Goal: Task Accomplishment & Management: Complete application form

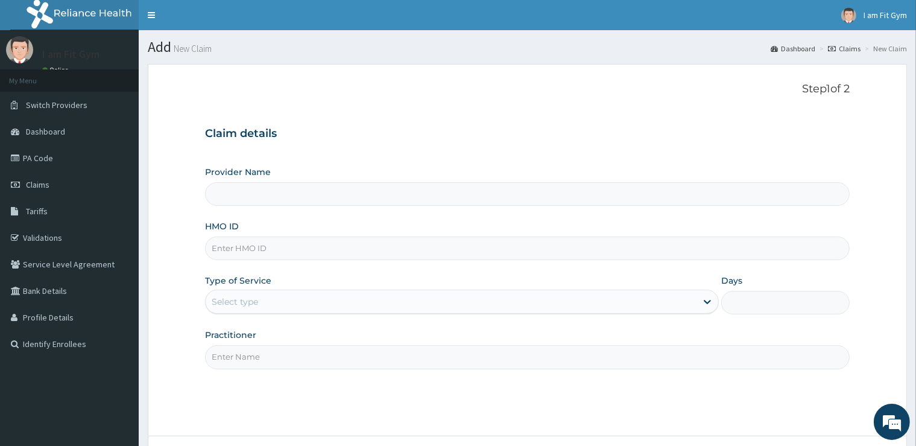
click at [241, 356] on input "Practitioner" at bounding box center [527, 357] width 644 height 24
type input "RAZZIE"
click at [256, 249] on input "HMO ID" at bounding box center [527, 248] width 644 height 24
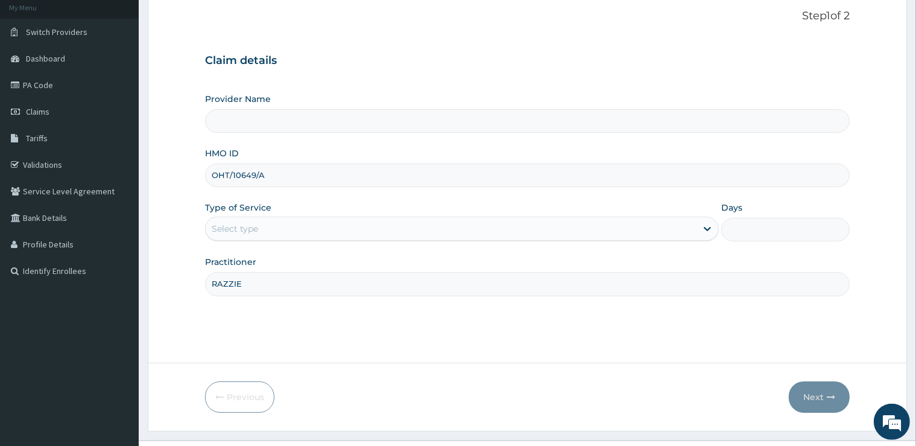
scroll to position [98, 0]
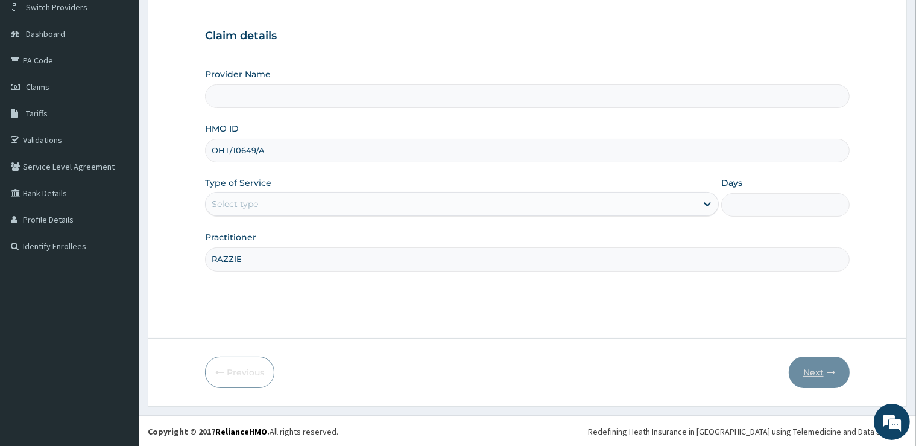
type input "OHT/10649/A"
click at [211, 150] on input "OHT/10649/A" at bounding box center [527, 151] width 644 height 24
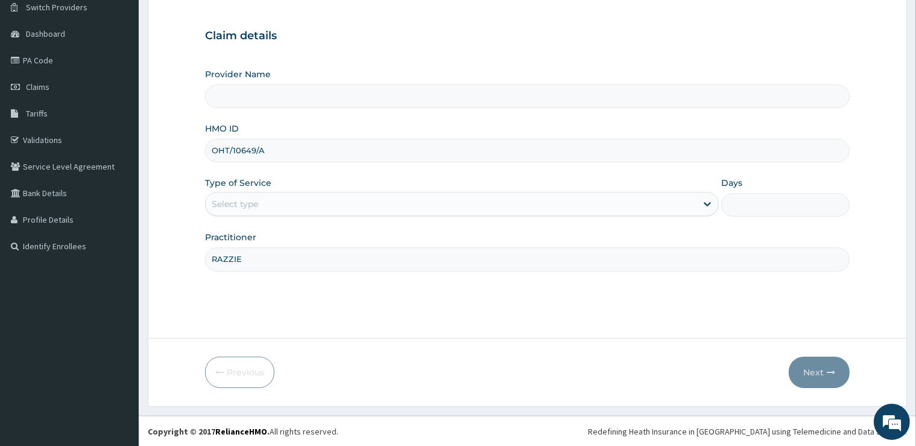
click at [211, 150] on input "OHT/10649/A" at bounding box center [527, 151] width 644 height 24
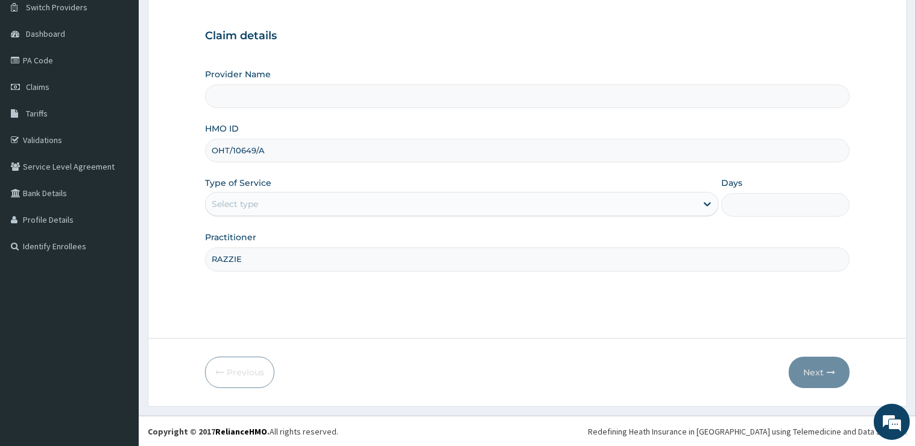
click at [212, 151] on input "OHT/10649/A" at bounding box center [527, 151] width 644 height 24
click at [215, 152] on input "OHT/10649/A" at bounding box center [527, 151] width 644 height 24
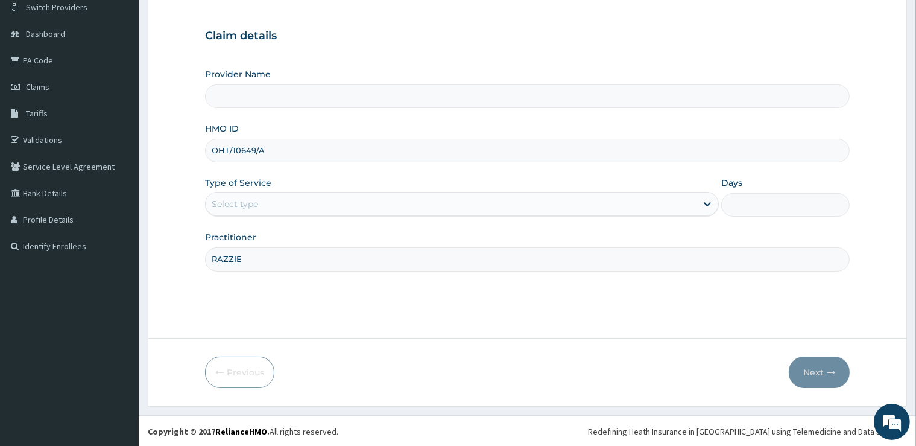
click at [215, 152] on input "OHT/10649/A" at bounding box center [527, 151] width 644 height 24
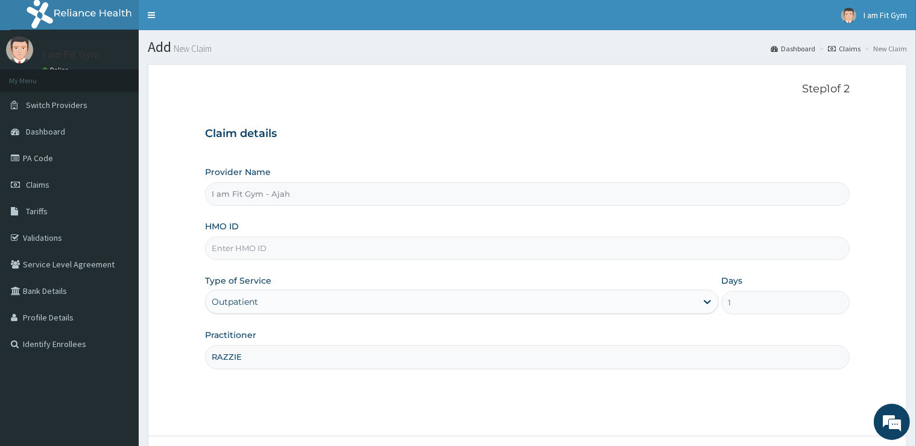
type input "RAZZIE"
click at [291, 252] on input "HMO ID" at bounding box center [527, 248] width 644 height 24
paste input "OHT/10649/A"
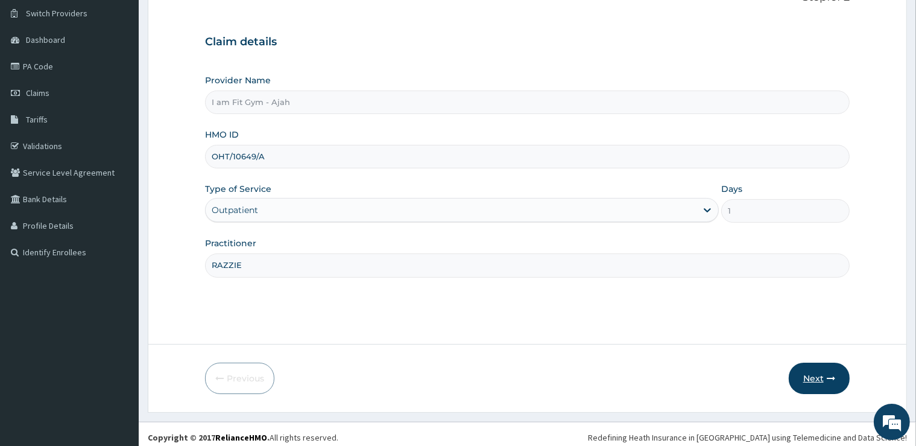
type input "OHT/10649/A"
click at [808, 373] on button "Next" at bounding box center [819, 377] width 61 height 31
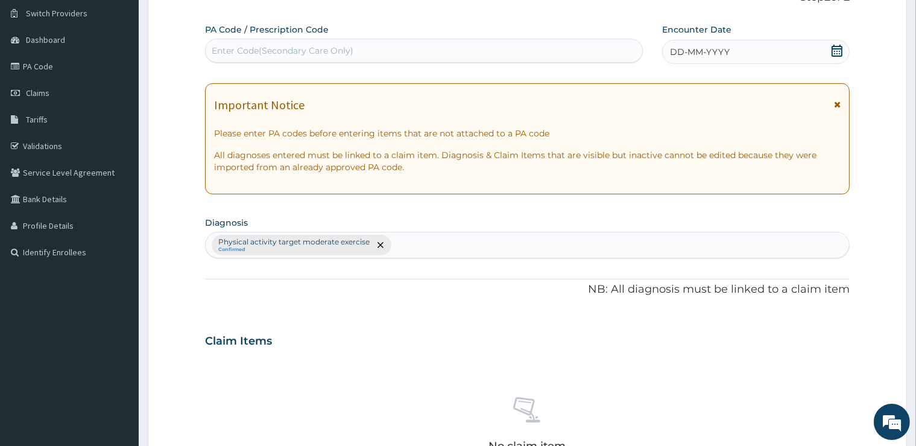
click at [717, 49] on span "DD-MM-YYYY" at bounding box center [700, 52] width 60 height 12
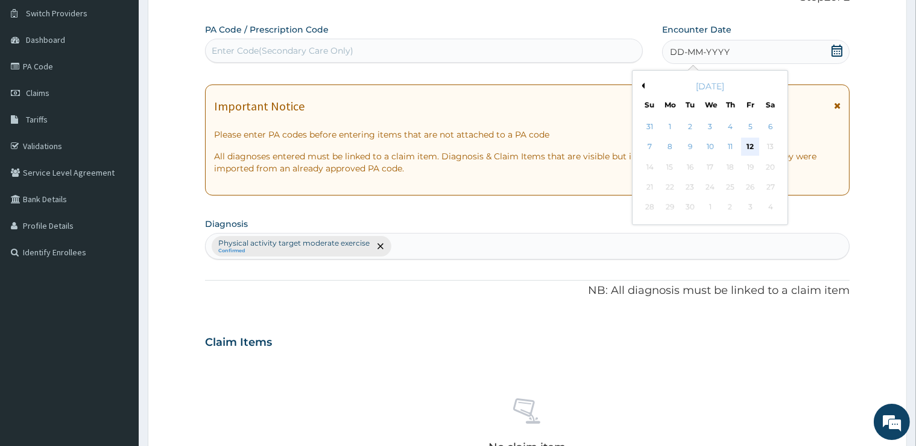
click at [745, 151] on div "12" at bounding box center [750, 147] width 18 height 18
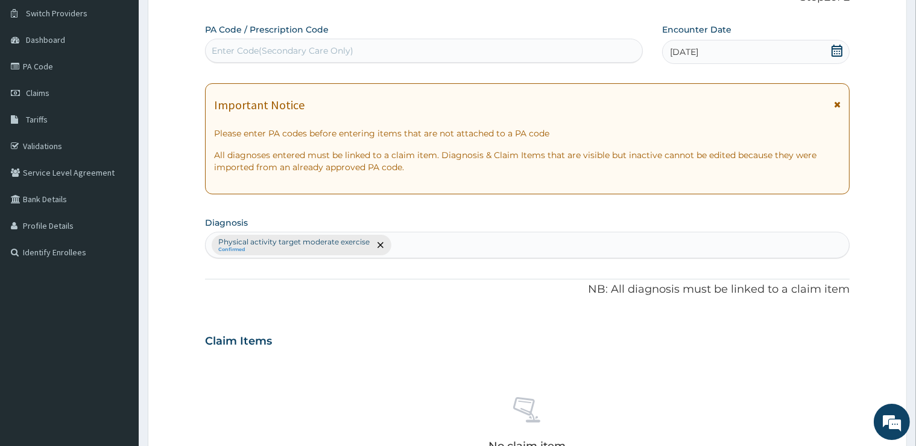
click at [561, 39] on div "Enter Code(Secondary Care Only)" at bounding box center [424, 51] width 438 height 24
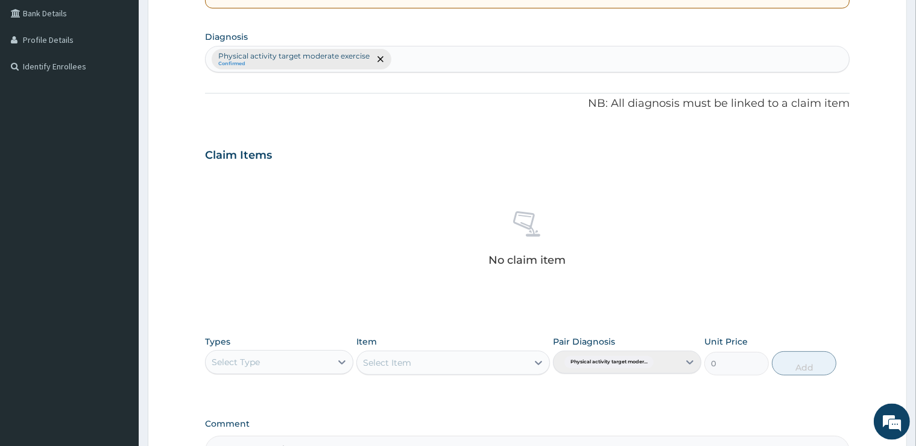
scroll to position [422, 0]
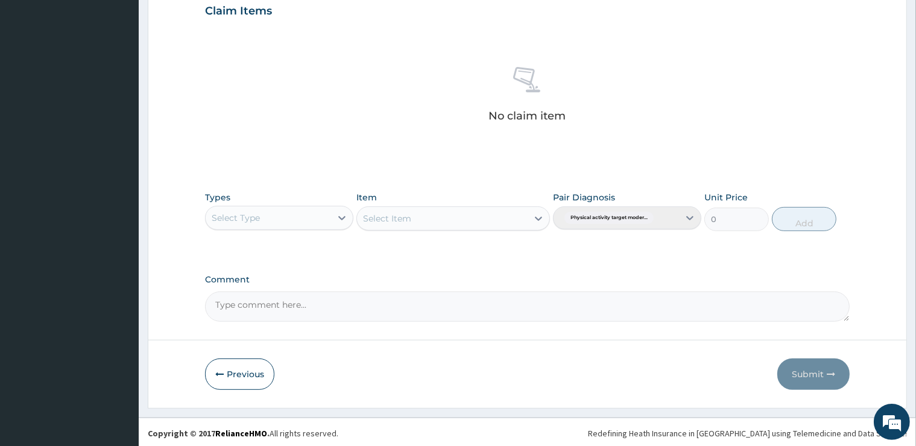
type input "PA/1437FB"
click at [268, 215] on div "Select Type" at bounding box center [268, 217] width 125 height 19
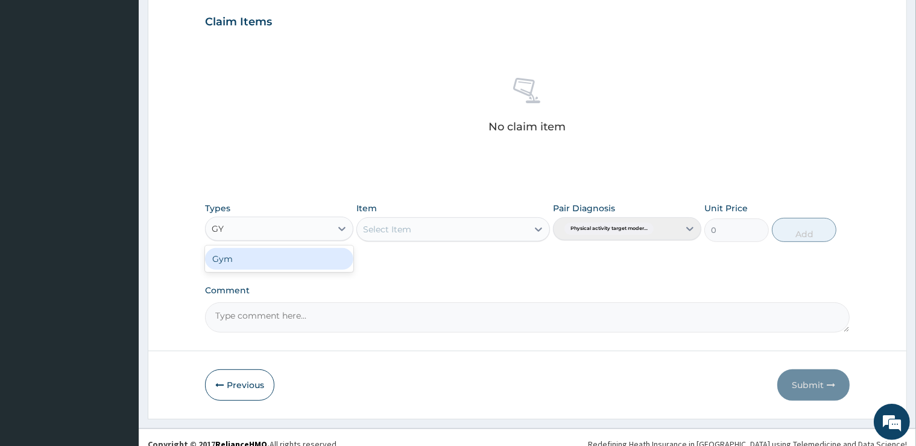
type input "GYM"
click at [253, 269] on div "Gym" at bounding box center [279, 258] width 148 height 27
click at [264, 254] on div "Gym" at bounding box center [279, 259] width 148 height 22
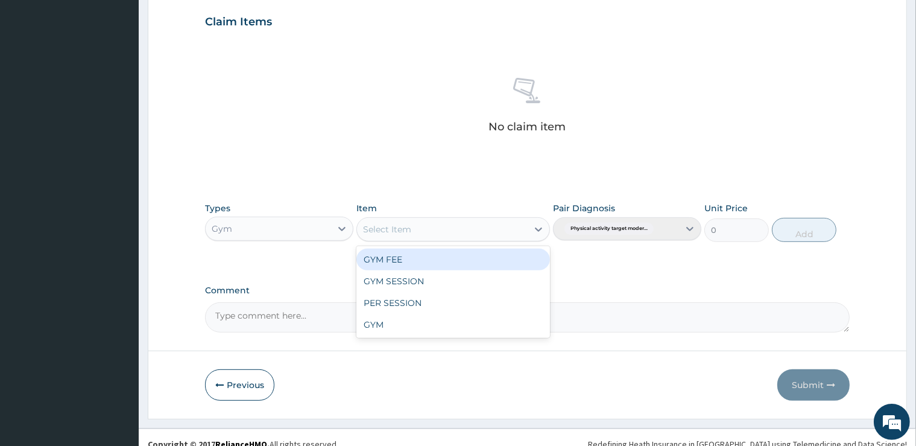
click at [390, 226] on div "Select Item" at bounding box center [387, 229] width 48 height 12
click at [399, 264] on div "GYM FEE" at bounding box center [453, 259] width 194 height 22
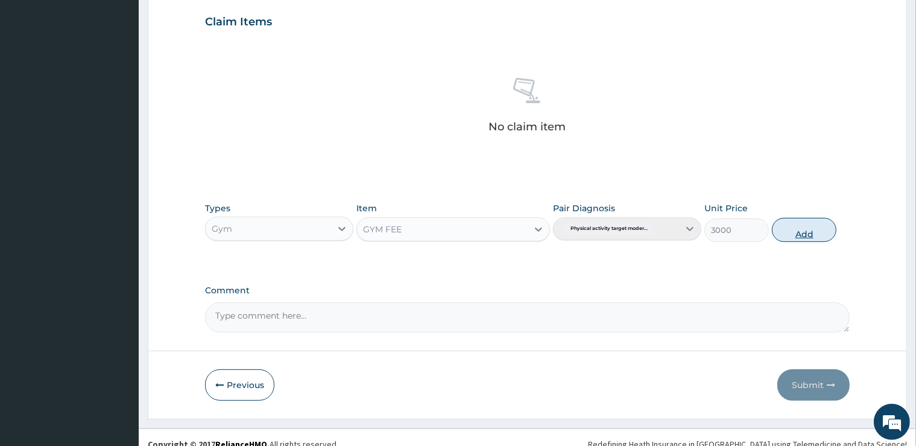
click at [794, 221] on button "Add" at bounding box center [804, 230] width 65 height 24
type input "0"
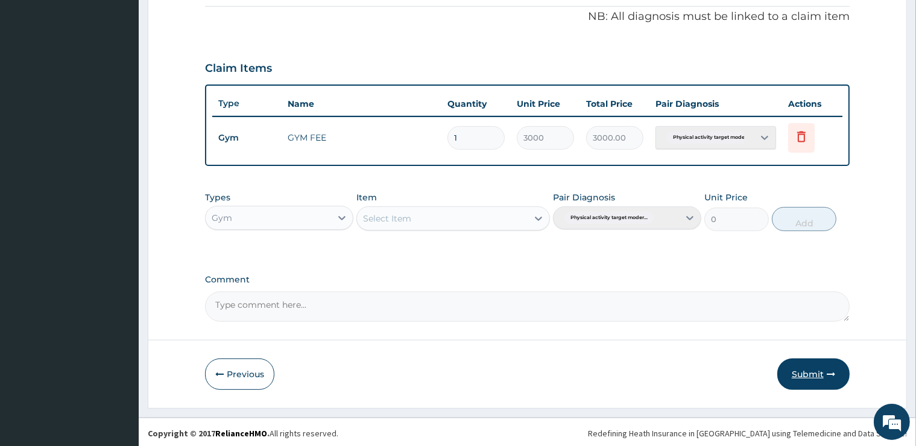
click at [816, 374] on button "Submit" at bounding box center [813, 373] width 72 height 31
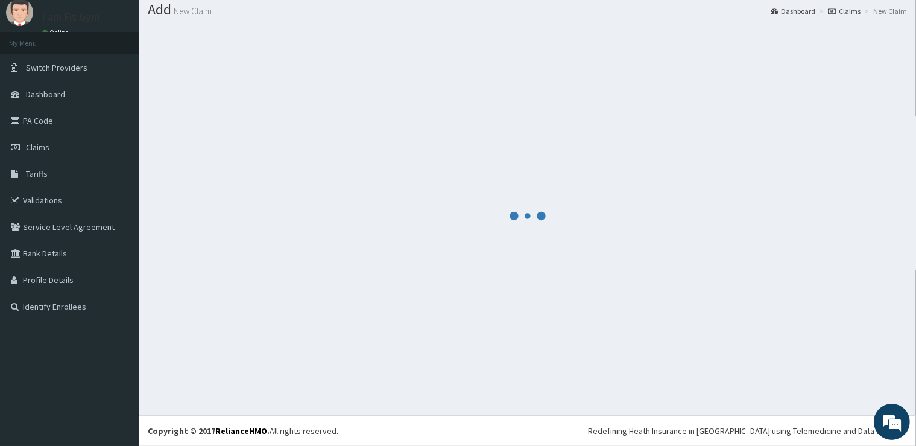
scroll to position [37, 0]
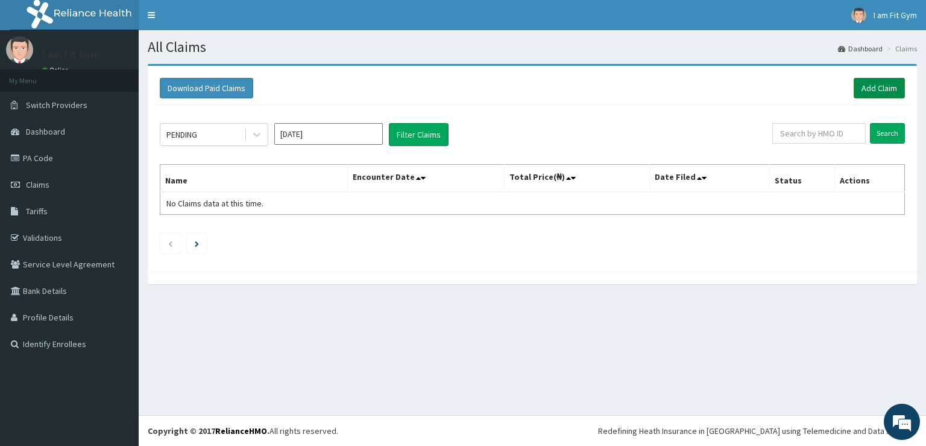
click at [873, 89] on link "Add Claim" at bounding box center [879, 88] width 51 height 21
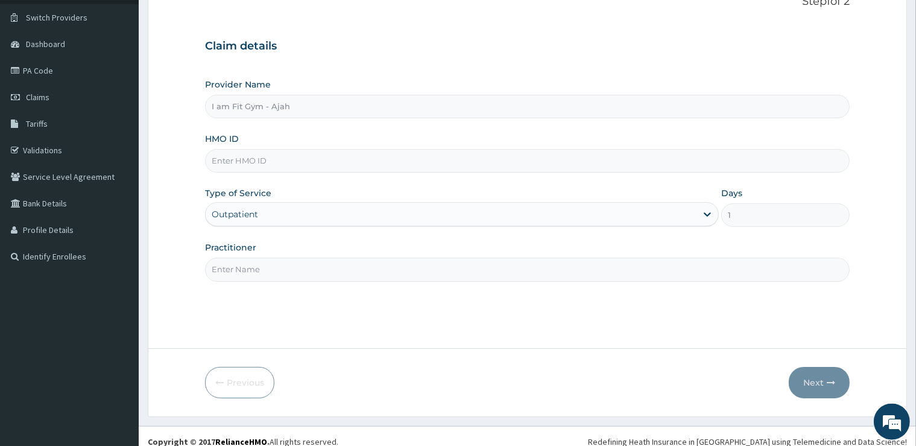
scroll to position [92, 0]
